Goal: Information Seeking & Learning: Learn about a topic

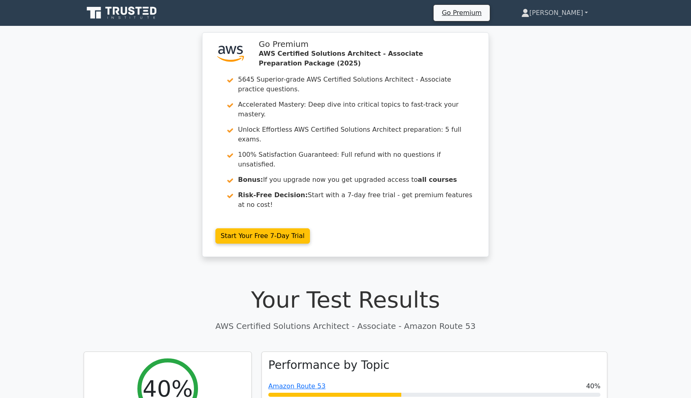
click at [569, 13] on link "[PERSON_NAME]" at bounding box center [555, 13] width 106 height 16
click at [552, 32] on link "Profile" at bounding box center [535, 31] width 64 height 13
click at [567, 13] on link "[PERSON_NAME]" at bounding box center [555, 13] width 106 height 16
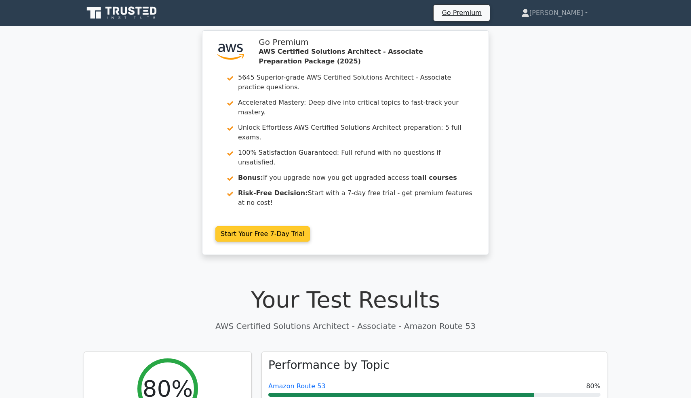
click at [256, 226] on link "Start Your Free 7-Day Trial" at bounding box center [262, 233] width 95 height 15
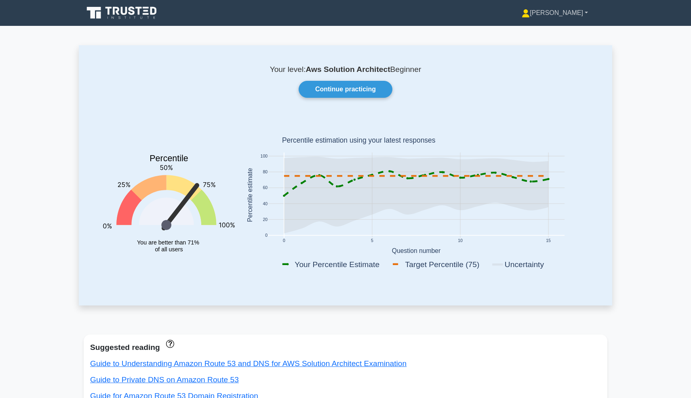
click at [566, 12] on link "[PERSON_NAME]" at bounding box center [555, 13] width 105 height 16
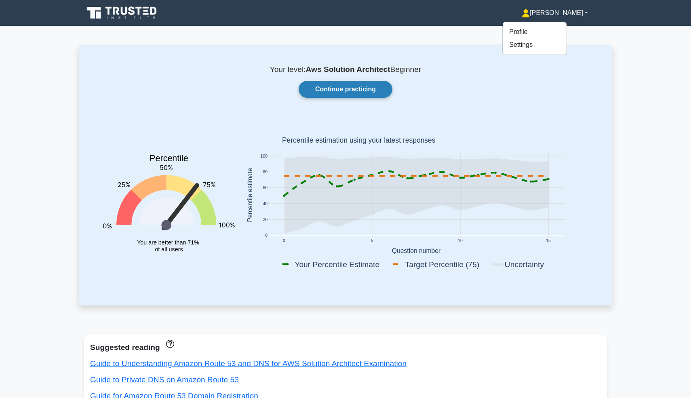
click at [365, 93] on link "Continue practicing" at bounding box center [346, 89] width 94 height 17
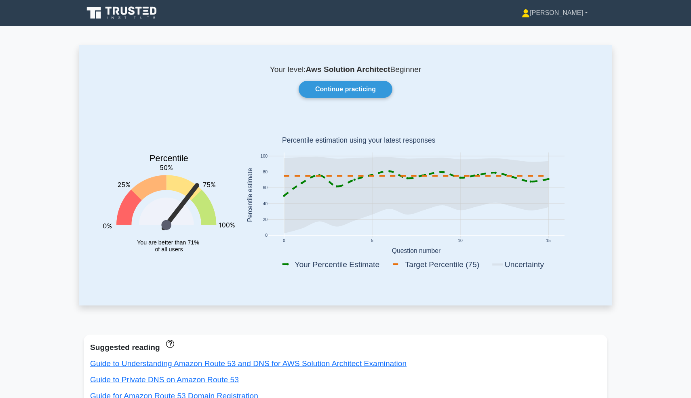
click at [584, 16] on link "[PERSON_NAME]" at bounding box center [555, 13] width 105 height 16
click at [544, 32] on link "Profile" at bounding box center [535, 31] width 64 height 13
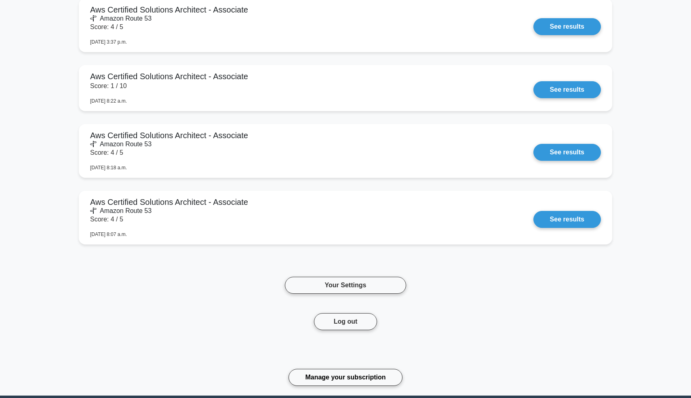
scroll to position [1034, 0]
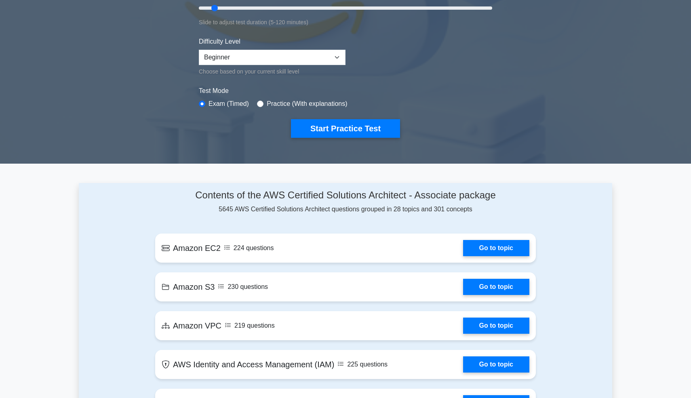
scroll to position [186, 0]
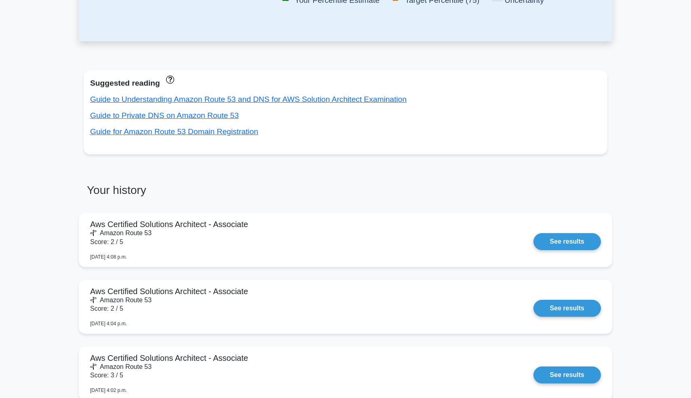
scroll to position [261, 0]
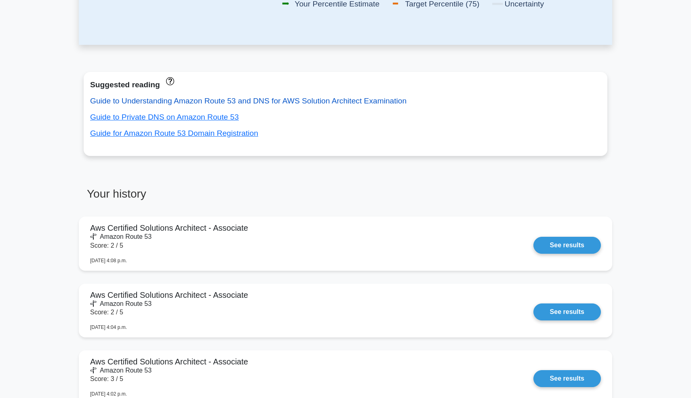
click at [288, 100] on link "Guide to Understanding Amazon Route 53 and DNS for AWS Solution Architect Exami…" at bounding box center [248, 101] width 317 height 8
click at [203, 117] on link "Guide to Private DNS on Amazon Route 53" at bounding box center [164, 117] width 149 height 8
click at [206, 137] on link "Guide for Amazon Route 53 Domain Registration" at bounding box center [174, 133] width 168 height 8
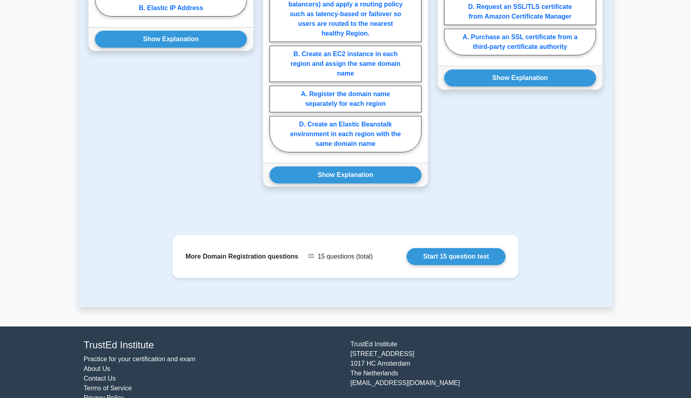
scroll to position [493, 0]
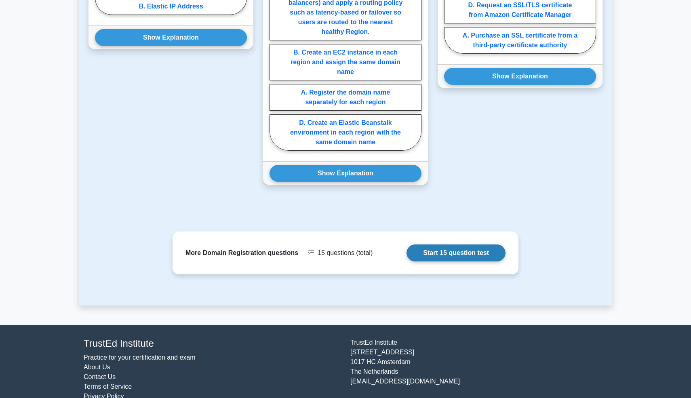
click at [461, 249] on link "Start 15 question test" at bounding box center [456, 253] width 99 height 17
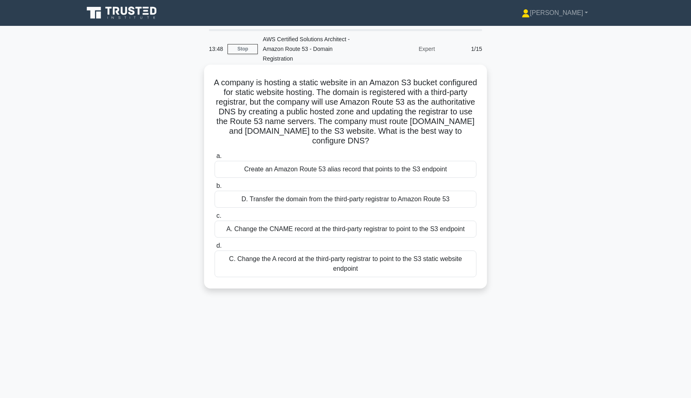
click at [389, 257] on div "C. Change the A record at the third-party registrar to point to the S3 static w…" at bounding box center [346, 264] width 262 height 27
click at [215, 249] on input "d. C. Change the A record at the third-party registrar to point to the S3 stati…" at bounding box center [215, 245] width 0 height 5
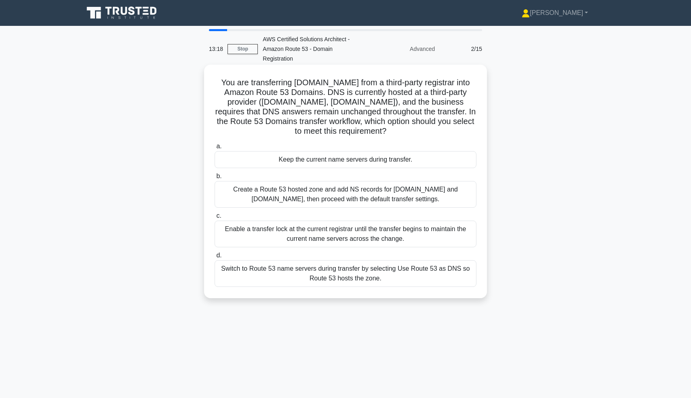
click at [385, 221] on div "Enable a transfer lock at the current registrar until the transfer begins to ma…" at bounding box center [346, 234] width 262 height 27
click at [215, 219] on input "c. Enable a transfer lock at the current registrar until the transfer begins to…" at bounding box center [215, 215] width 0 height 5
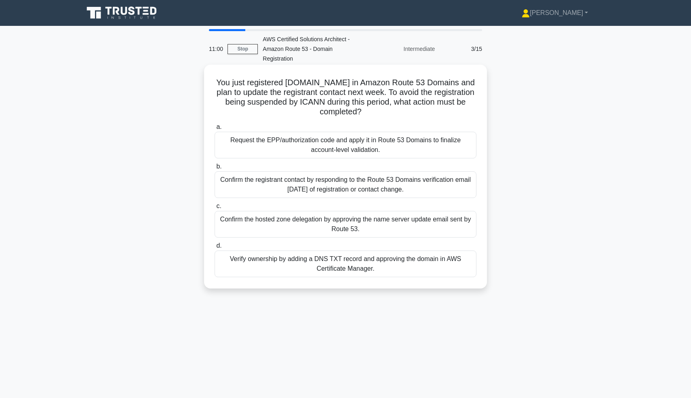
click at [357, 136] on div "Request the EPP/authorization code and apply it in Route 53 Domains to finalize…" at bounding box center [346, 145] width 262 height 27
click at [215, 130] on input "a. Request the EPP/authorization code and apply it in Route 53 Domains to final…" at bounding box center [215, 127] width 0 height 5
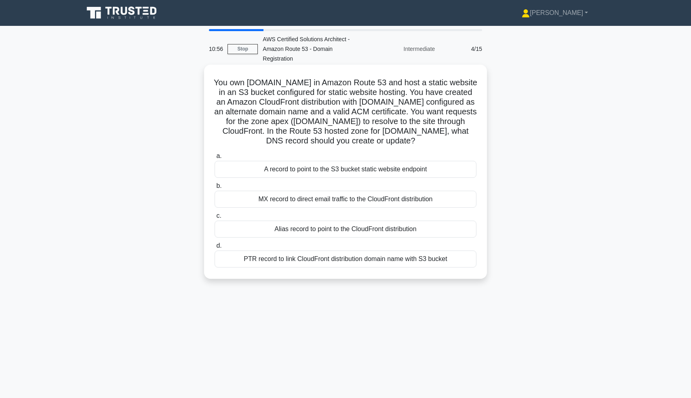
click at [357, 138] on div "You own example.com in Amazon Route 53 and host a static website in an S3 bucke…" at bounding box center [345, 172] width 277 height 208
click at [322, 222] on div "Alias record to point to the CloudFront distribution" at bounding box center [346, 229] width 262 height 17
click at [215, 219] on input "c. Alias record to point to the CloudFront distribution" at bounding box center [215, 215] width 0 height 5
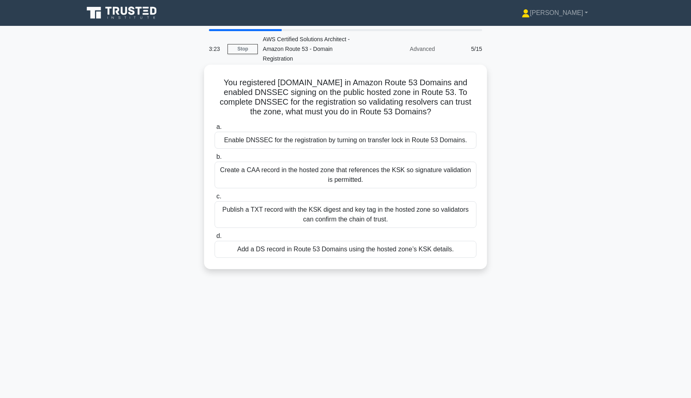
click at [321, 241] on div "Add a DS record in Route 53 Domains using the hosted zone’s KSK details." at bounding box center [346, 249] width 262 height 17
click at [215, 239] on input "d. Add a DS record in Route 53 Domains using the hosted zone’s KSK details." at bounding box center [215, 236] width 0 height 5
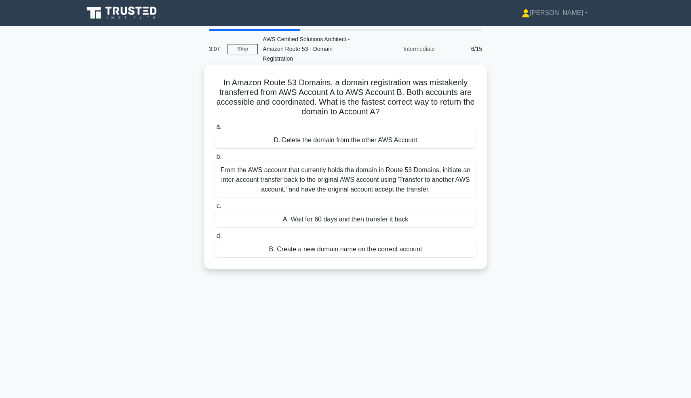
click at [338, 214] on div "A. Wait for 60 days and then transfer it back" at bounding box center [346, 219] width 262 height 17
click at [215, 209] on input "c. A. Wait for 60 days and then transfer it back" at bounding box center [215, 206] width 0 height 5
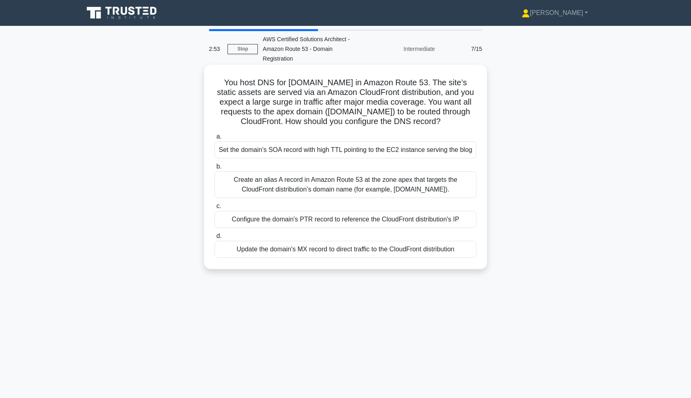
click at [339, 211] on div "Configure the domain's PTR record to reference the CloudFront distribution's IP" at bounding box center [346, 219] width 262 height 17
click at [215, 208] on input "c. Configure the domain's PTR record to reference the CloudFront distribution's…" at bounding box center [215, 206] width 0 height 5
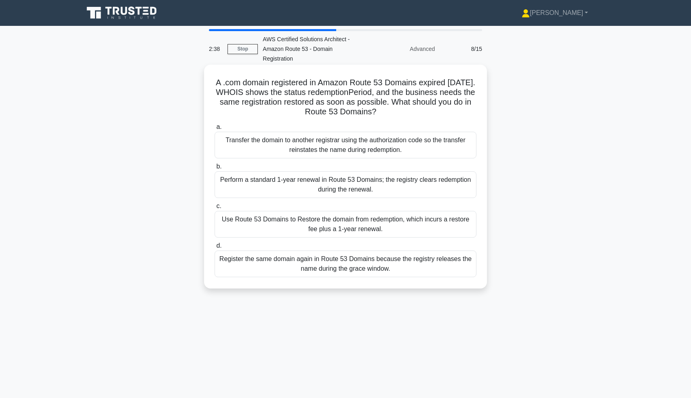
click at [369, 185] on div "Perform a standard 1-year renewal in Route 53 Domains; the registry clears rede…" at bounding box center [346, 184] width 262 height 27
click at [215, 169] on input "b. Perform a standard 1-year renewal in Route 53 Domains; the registry clears r…" at bounding box center [215, 166] width 0 height 5
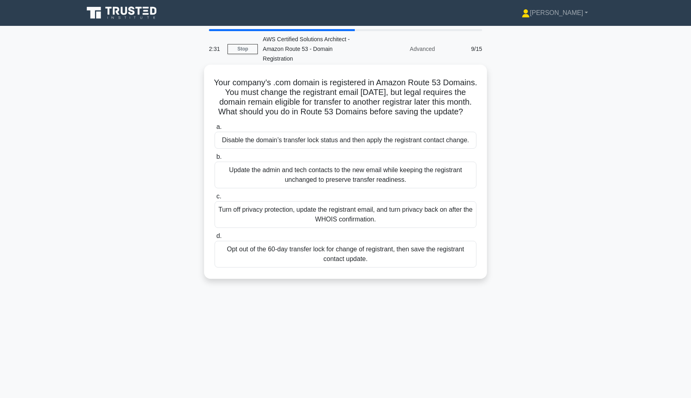
click at [367, 209] on div "Turn off privacy protection, update the registrant email, and turn privacy back…" at bounding box center [346, 214] width 262 height 27
click at [215, 199] on input "c. Turn off privacy protection, update the registrant email, and turn privacy b…" at bounding box center [215, 196] width 0 height 5
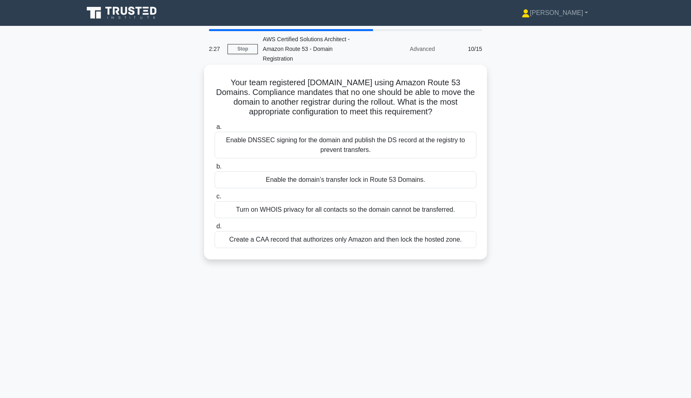
click at [383, 175] on div "Enable the domain’s transfer lock in Route 53 Domains." at bounding box center [346, 179] width 262 height 17
click at [215, 169] on input "b. Enable the domain’s transfer lock in Route 53 Domains." at bounding box center [215, 166] width 0 height 5
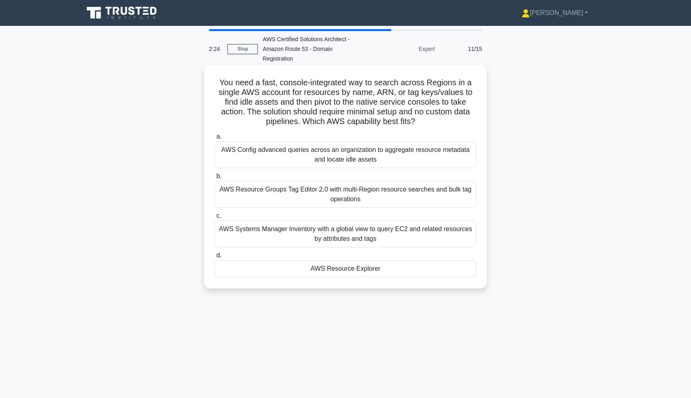
click at [382, 236] on div "AWS Systems Manager Inventory with a global view to query EC2 and related resou…" at bounding box center [346, 234] width 262 height 27
click at [215, 219] on input "c. AWS Systems Manager Inventory with a global view to query EC2 and related re…" at bounding box center [215, 215] width 0 height 5
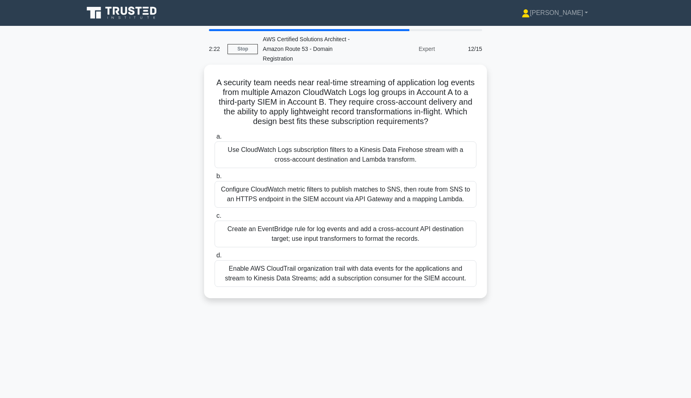
click at [409, 194] on div "Configure CloudWatch metric filters to publish matches to SNS, then route from …" at bounding box center [346, 194] width 262 height 27
click at [215, 179] on input "b. Configure CloudWatch metric filters to publish matches to SNS, then route fr…" at bounding box center [215, 176] width 0 height 5
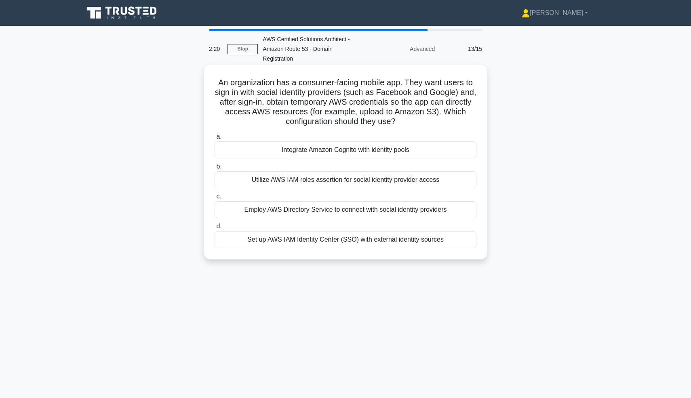
click at [408, 210] on div "a. Integrate Amazon Cognito with identity pools b. Utilize AWS IAM roles assert…" at bounding box center [346, 190] width 272 height 120
click at [388, 231] on div "Set up AWS IAM Identity Center (SSO) with external identity sources" at bounding box center [346, 239] width 262 height 17
click at [215, 229] on input "d. Set up AWS IAM Identity Center (SSO) with external identity sources" at bounding box center [215, 226] width 0 height 5
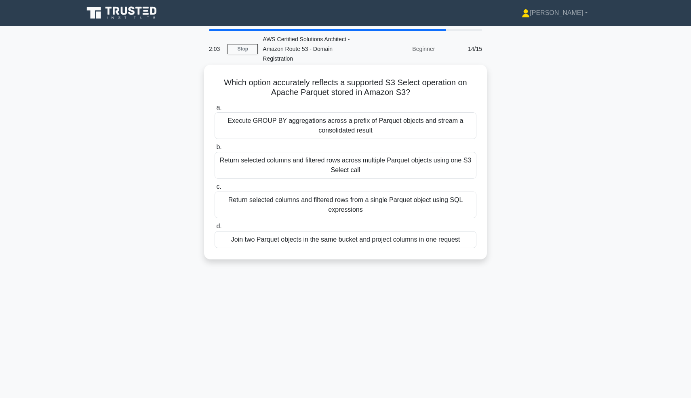
click at [388, 231] on div "Join two Parquet objects in the same bucket and project columns in one request" at bounding box center [346, 239] width 262 height 17
click at [215, 229] on input "d. Join two Parquet objects in the same bucket and project columns in one reque…" at bounding box center [215, 226] width 0 height 5
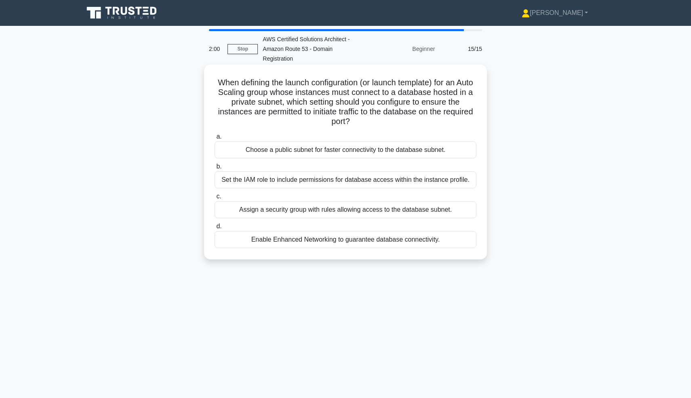
click at [384, 148] on div "Choose a public subnet for faster connectivity to the database subnet." at bounding box center [346, 149] width 262 height 17
click at [215, 139] on input "a. Choose a public subnet for faster connectivity to the database subnet." at bounding box center [215, 136] width 0 height 5
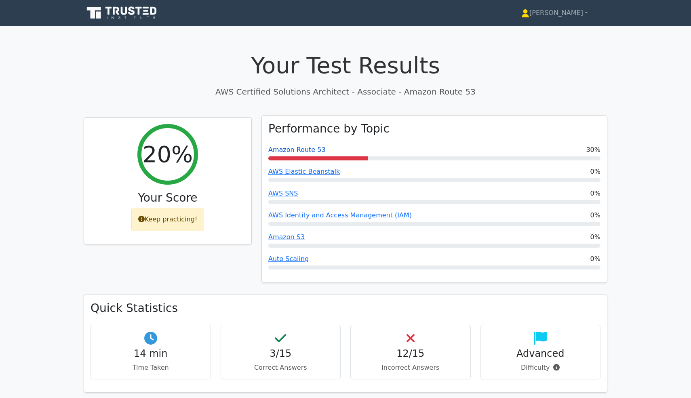
click at [308, 148] on link "Amazon Route 53" at bounding box center [296, 150] width 57 height 8
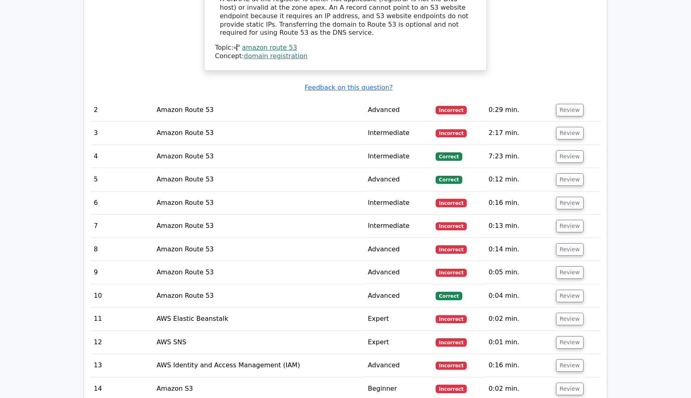
scroll to position [948, 0]
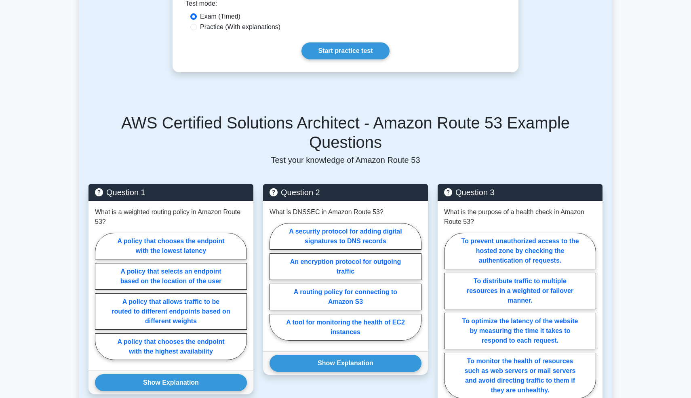
scroll to position [338, 0]
